Goal: Information Seeking & Learning: Learn about a topic

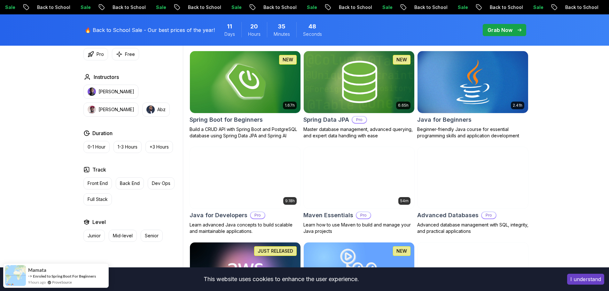
scroll to position [298, 0]
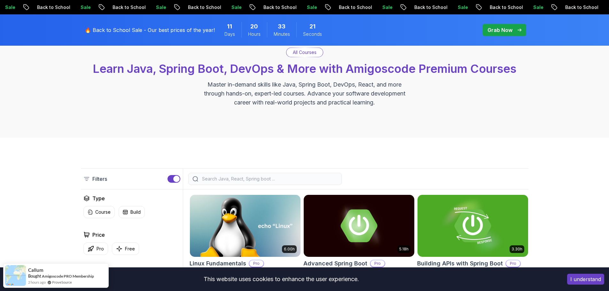
scroll to position [71, 0]
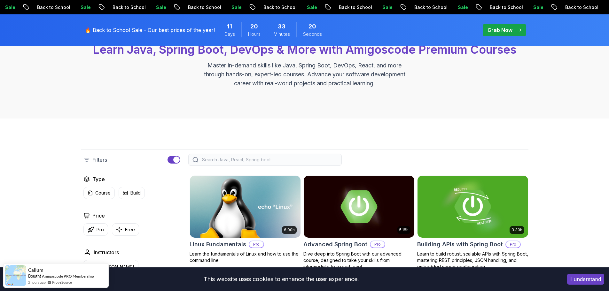
click at [174, 160] on div "button" at bounding box center [176, 160] width 6 height 6
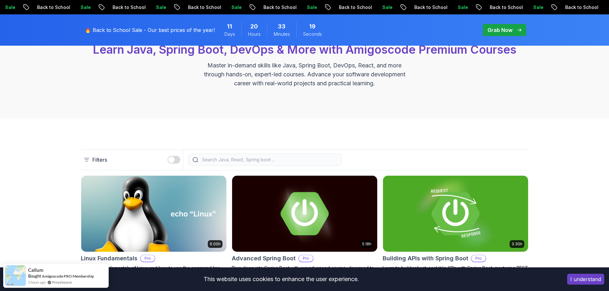
click at [174, 160] on div "button" at bounding box center [171, 160] width 6 height 6
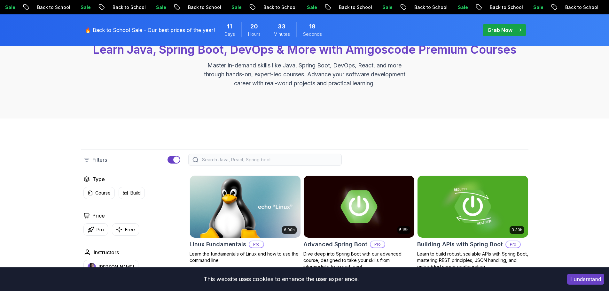
scroll to position [173, 0]
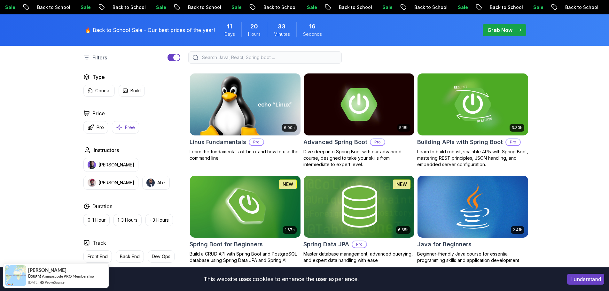
click at [126, 128] on p "Free" at bounding box center [130, 127] width 10 height 6
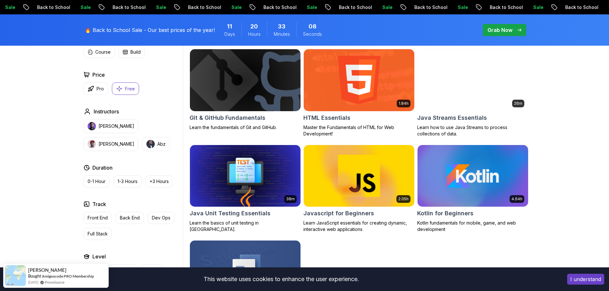
scroll to position [294, 0]
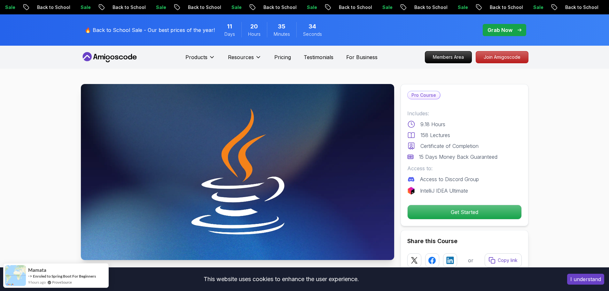
click at [421, 95] on p "Pro Course" at bounding box center [423, 95] width 32 height 8
click at [414, 96] on p "Pro Course" at bounding box center [423, 95] width 32 height 8
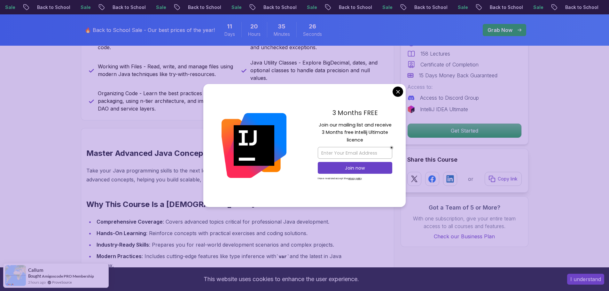
scroll to position [379, 0]
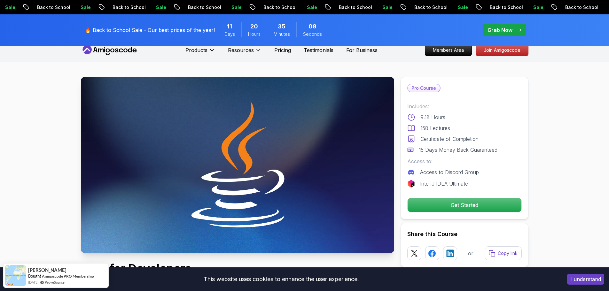
scroll to position [0, 0]
